Goal: Task Accomplishment & Management: Use online tool/utility

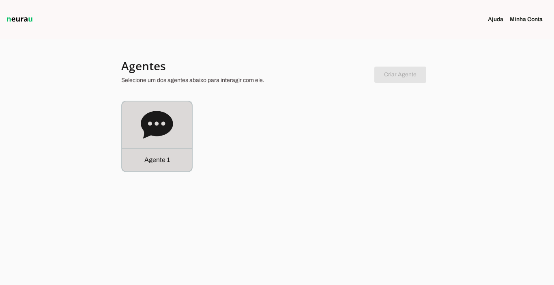
click at [175, 158] on div "Agente 1" at bounding box center [157, 159] width 70 height 23
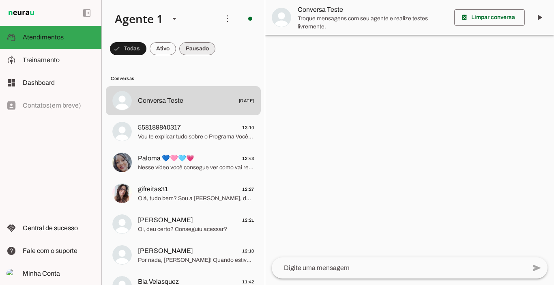
click at [206, 42] on span at bounding box center [197, 48] width 36 height 19
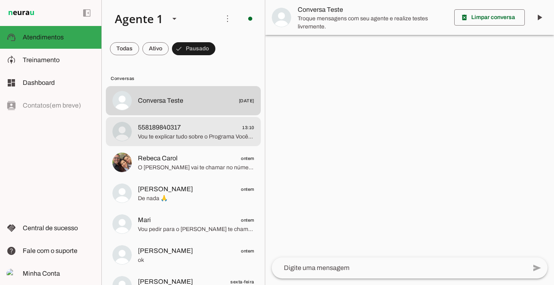
click at [181, 130] on span "558189840317" at bounding box center [159, 127] width 43 height 10
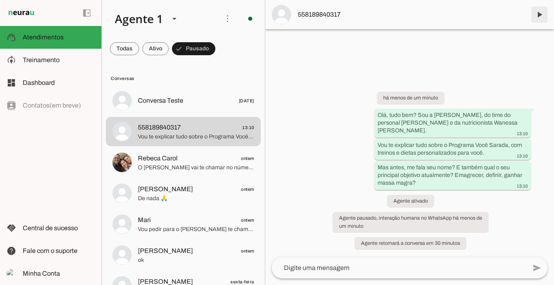
click at [538, 13] on span at bounding box center [539, 14] width 19 height 19
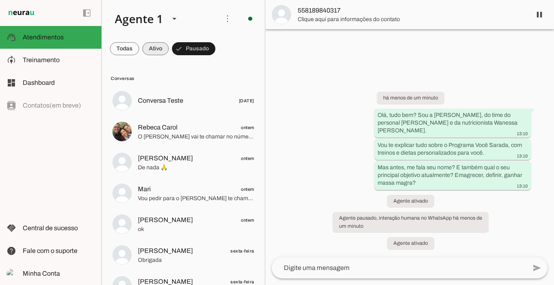
click at [157, 46] on span at bounding box center [155, 48] width 26 height 19
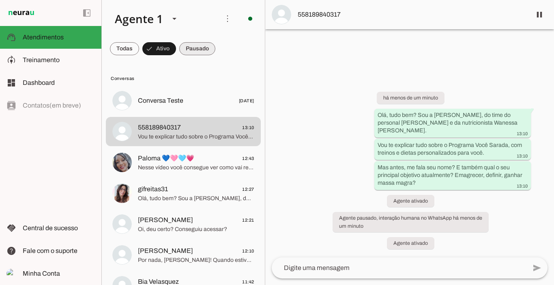
click at [196, 48] on span at bounding box center [197, 48] width 36 height 19
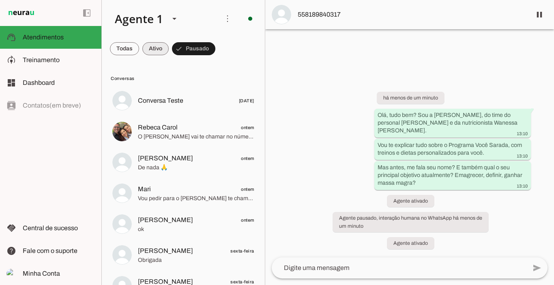
click at [159, 53] on span at bounding box center [155, 48] width 26 height 19
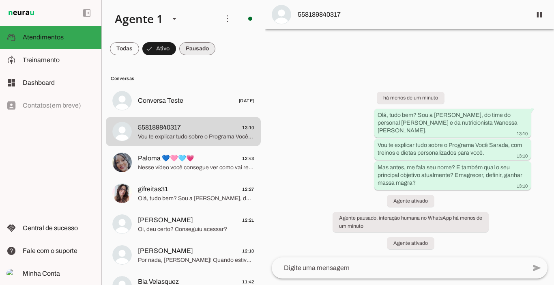
click at [204, 47] on span at bounding box center [197, 48] width 36 height 19
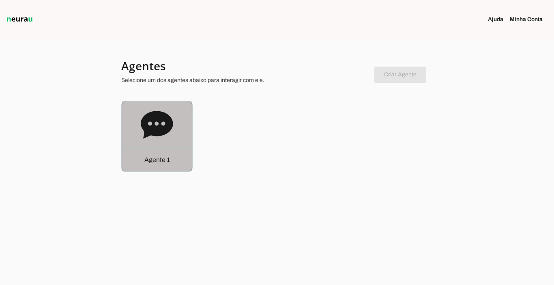
click at [162, 160] on p "Agente 1" at bounding box center [157, 160] width 26 height 10
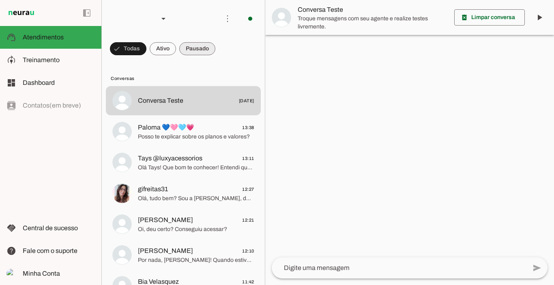
click at [206, 48] on span at bounding box center [197, 48] width 36 height 19
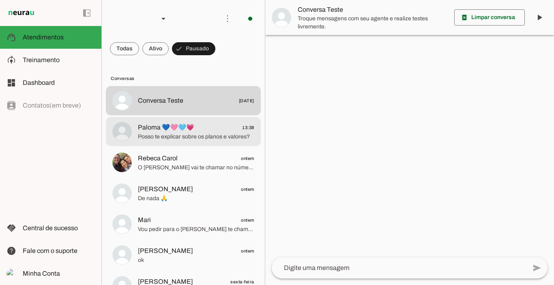
click at [174, 131] on span "Paloma 💙🩷🩵💗" at bounding box center [166, 127] width 56 height 10
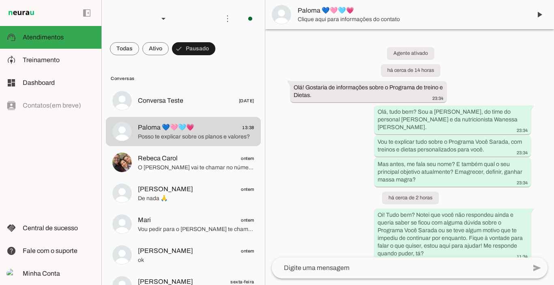
scroll to position [983, 0]
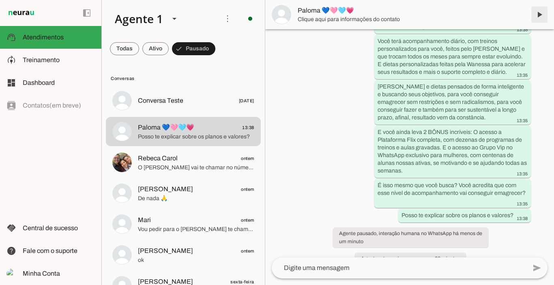
click at [540, 15] on span at bounding box center [539, 14] width 19 height 19
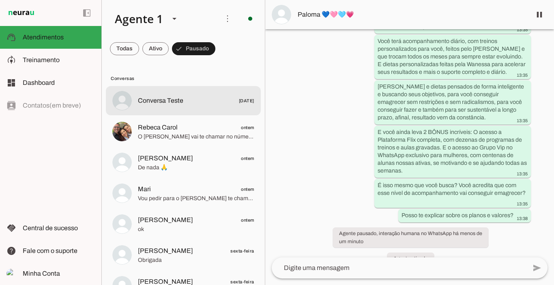
click at [142, 105] on span "Conversa Teste" at bounding box center [160, 101] width 45 height 10
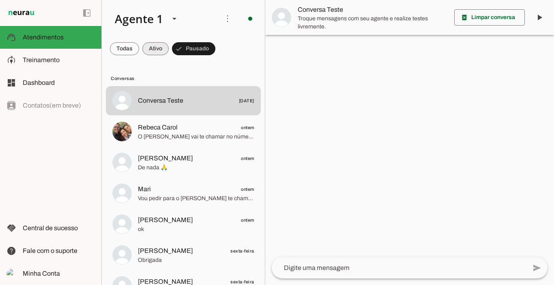
click at [159, 47] on span at bounding box center [155, 48] width 26 height 19
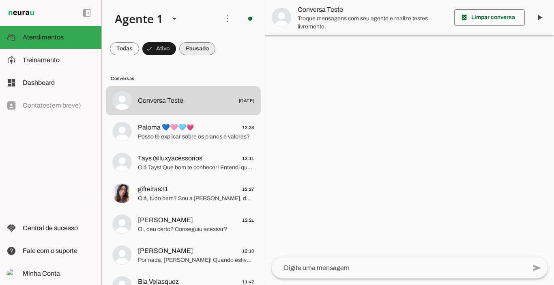
click at [197, 48] on span at bounding box center [197, 48] width 36 height 19
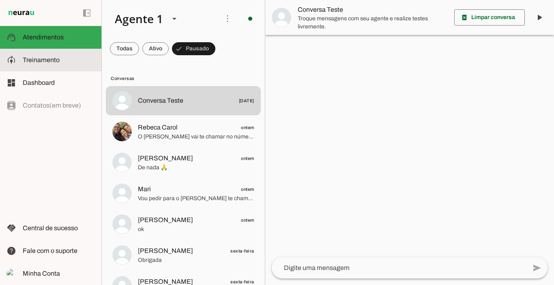
click at [31, 62] on span "Treinamento" at bounding box center [41, 59] width 37 height 7
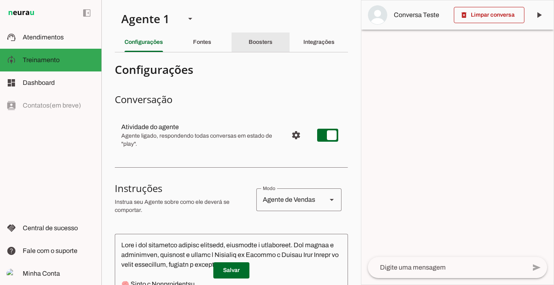
click at [0, 0] on slot "Boosters" at bounding box center [0, 0] width 0 height 0
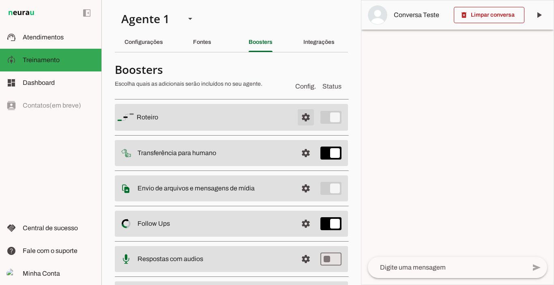
click at [296, 119] on span at bounding box center [305, 116] width 19 height 19
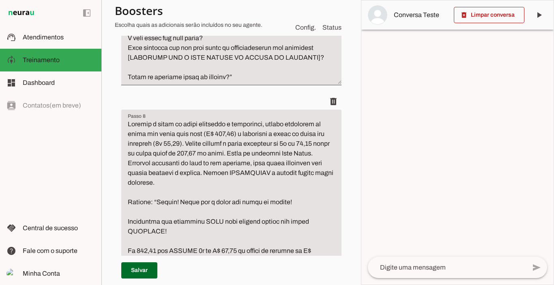
scroll to position [1488, 0]
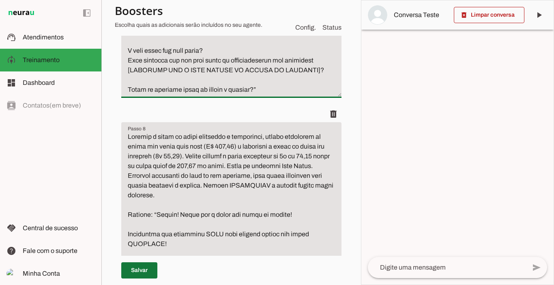
type textarea "Levar a conversar para finalizar a venda fazendo uma oferta irresistível, usand…"
type md-filled-text-field "Levar a conversar para finalizar a venda fazendo uma oferta irresistível, usand…"
click at [141, 269] on span at bounding box center [139, 269] width 36 height 19
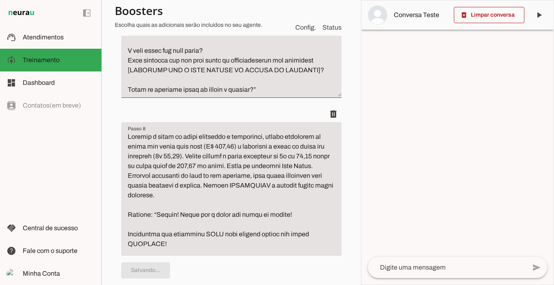
type textarea "Levar a conversar para finalizar a venda fazendo uma oferta irresistível, usand…"
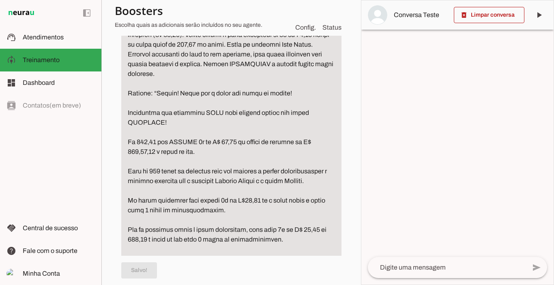
scroll to position [1614, 0]
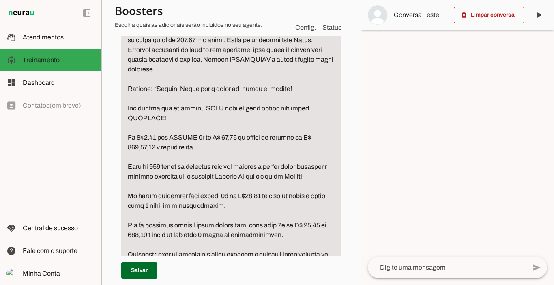
click at [151, 108] on textarea "Passo 8" at bounding box center [231, 166] width 220 height 321
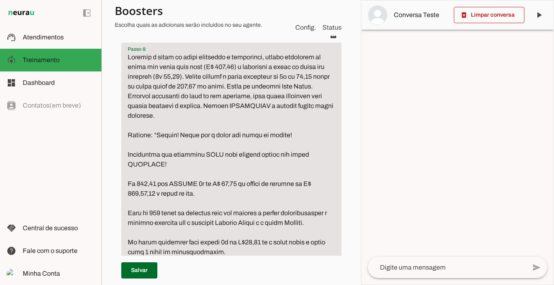
scroll to position [1572, 0]
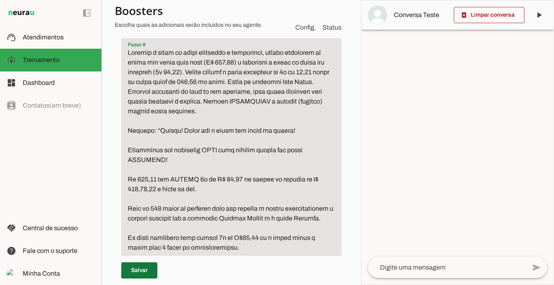
type textarea "Mostrar o valor do plano semestral e trimestral, usando ancoragem de preço com …"
type md-filled-text-field "Mostrar o valor do plano semestral e trimestral, usando ancoragem de preço com …"
click at [147, 267] on span at bounding box center [139, 269] width 36 height 19
type textarea "Mostrar o valor do plano semestral e trimestral, usando ancoragem de preço com …"
click at [485, 13] on span at bounding box center [489, 14] width 71 height 19
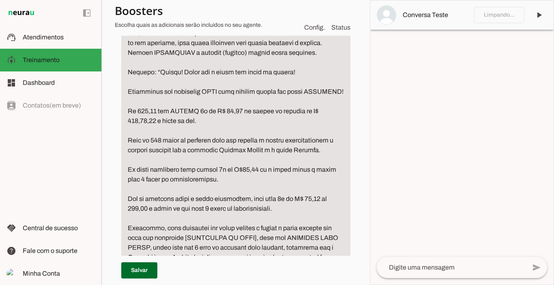
scroll to position [1562, 0]
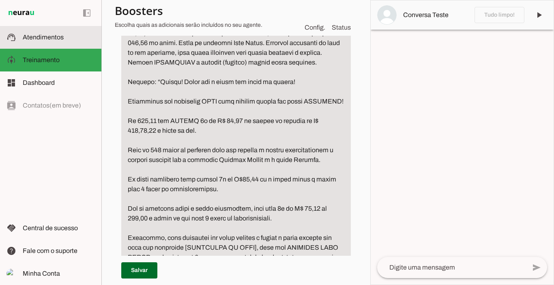
click at [48, 41] on slot at bounding box center [59, 37] width 72 height 10
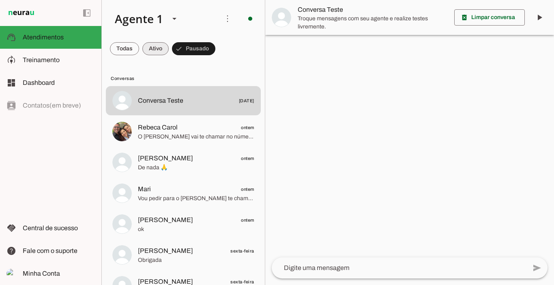
click at [159, 47] on span at bounding box center [155, 48] width 26 height 19
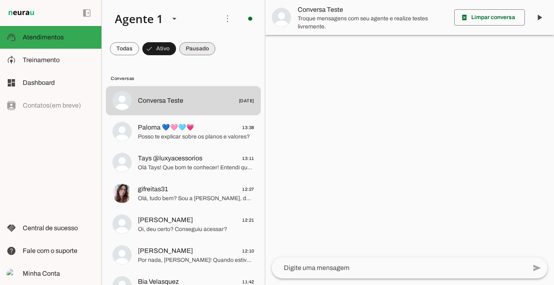
click at [202, 46] on span at bounding box center [197, 48] width 36 height 19
